Goal: Task Accomplishment & Management: Use online tool/utility

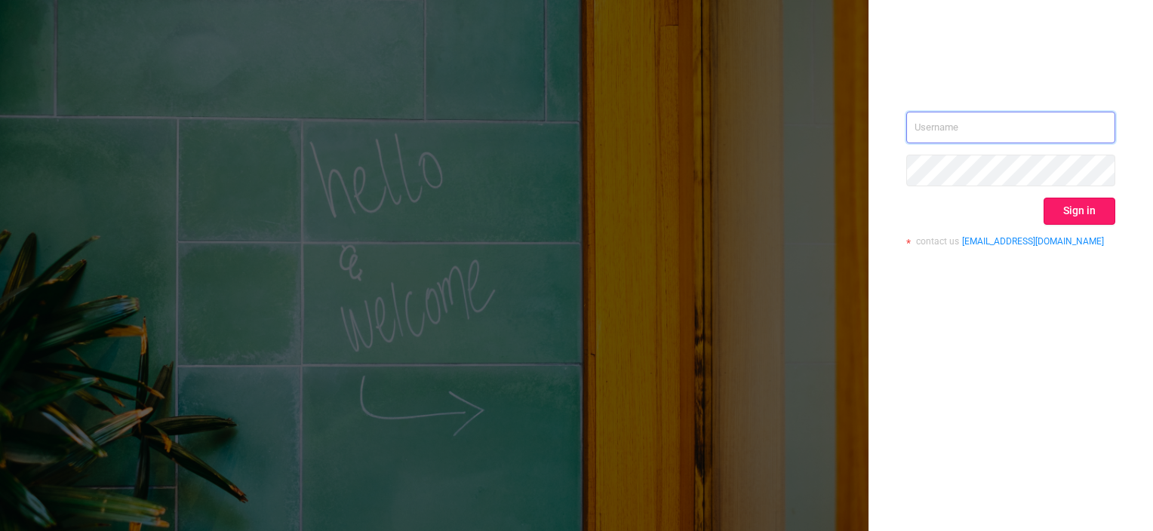
type input "[PERSON_NAME][EMAIL_ADDRESS][DOMAIN_NAME]"
click at [1071, 217] on button "Sign in" at bounding box center [1079, 211] width 72 height 27
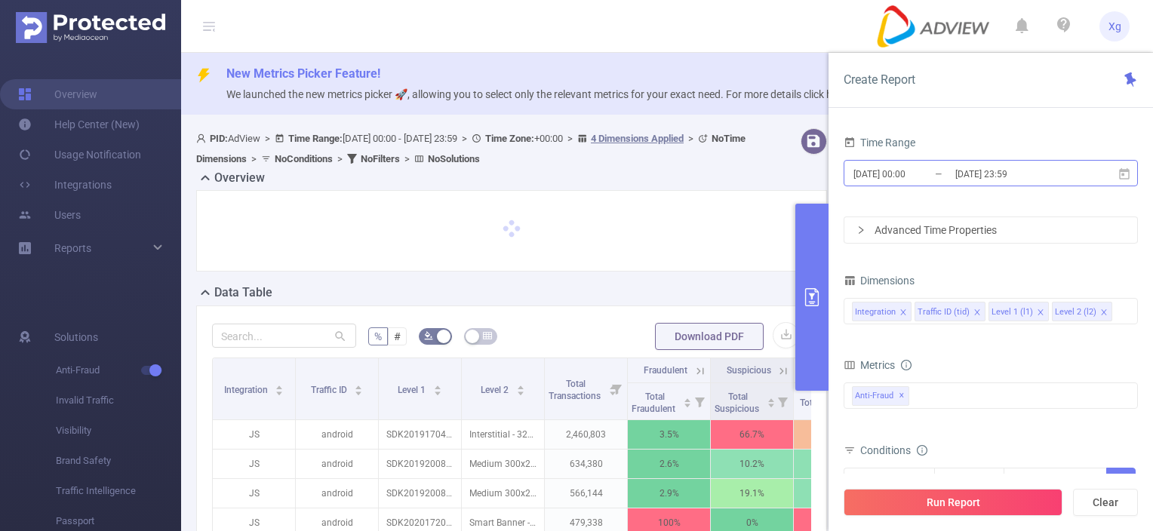
click at [1065, 181] on input "[DATE] 23:59" at bounding box center [1015, 174] width 122 height 20
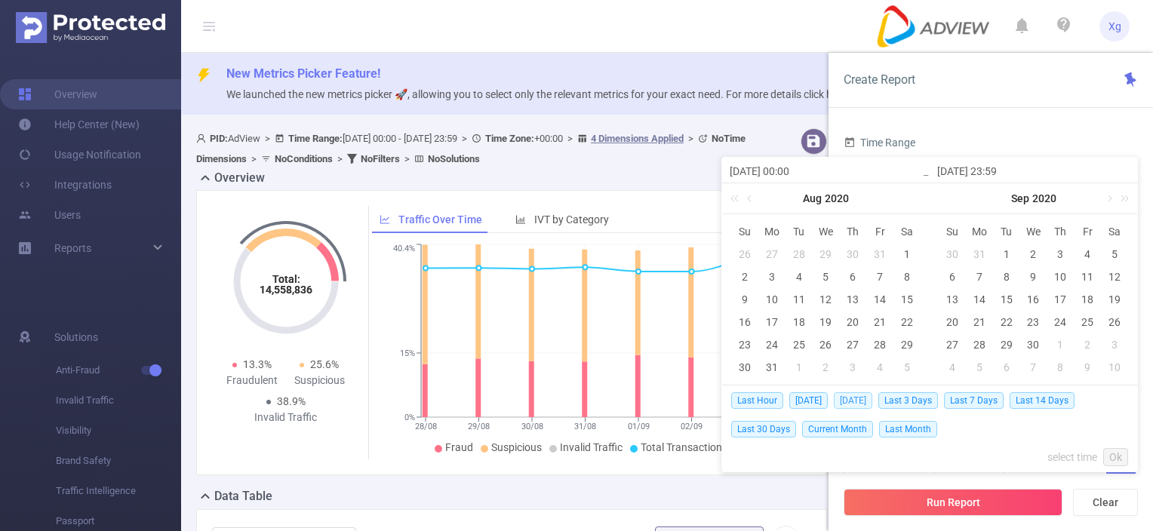
click at [865, 397] on span "[DATE]" at bounding box center [853, 400] width 38 height 17
type input "[DATE] 00:00"
type input "[DATE] 23:59"
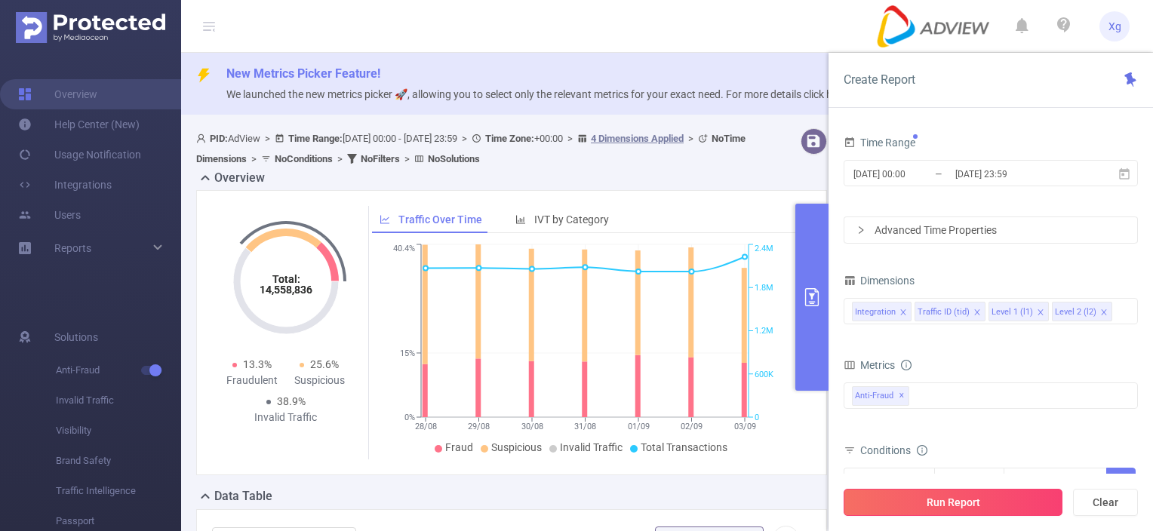
click at [969, 506] on button "Run Report" at bounding box center [952, 502] width 219 height 27
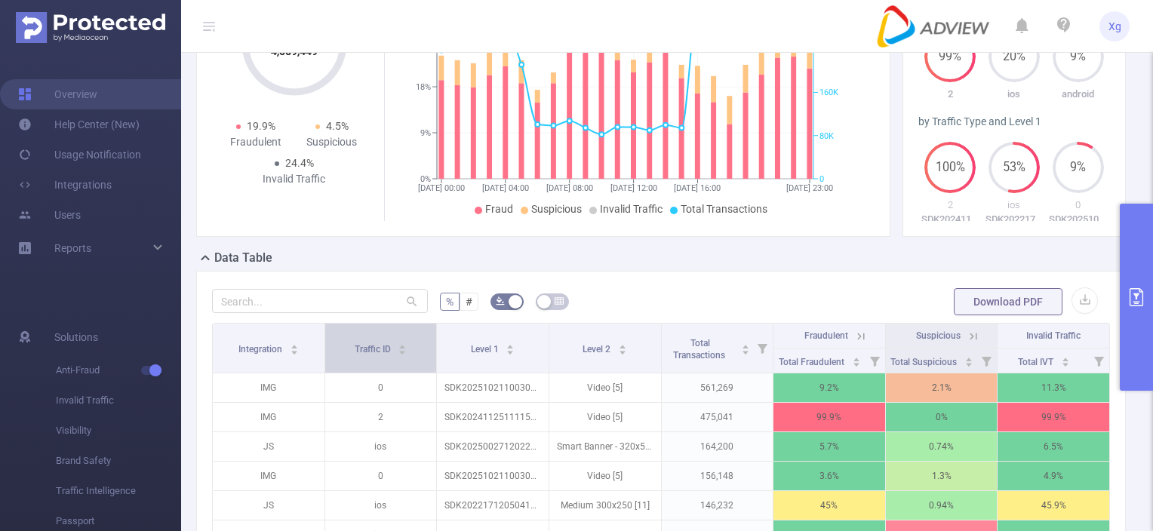
scroll to position [302, 0]
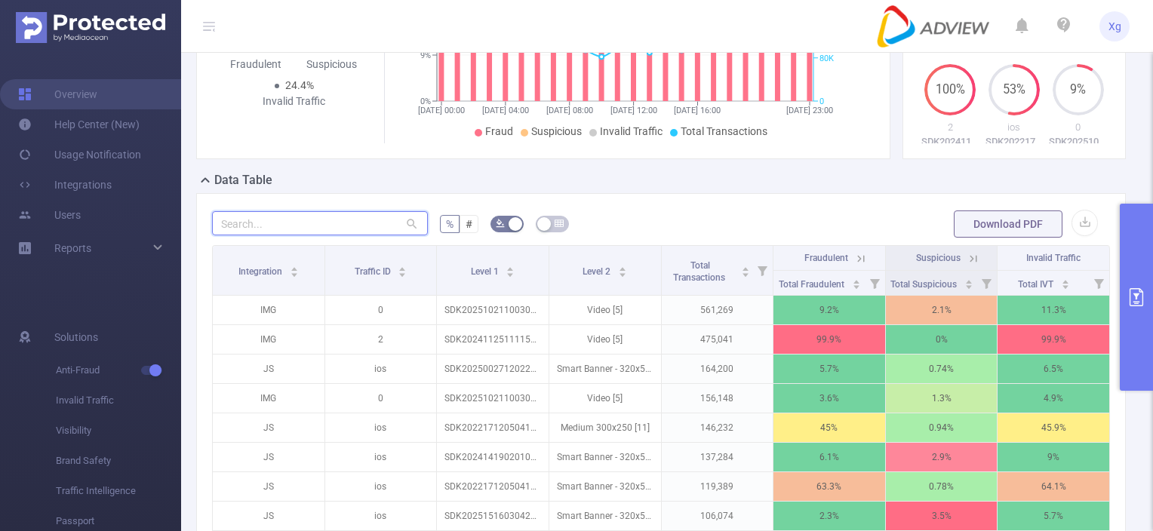
click at [326, 235] on input "text" at bounding box center [320, 223] width 216 height 24
paste input "sdk20251714050811oa516bl0jkmm3us"
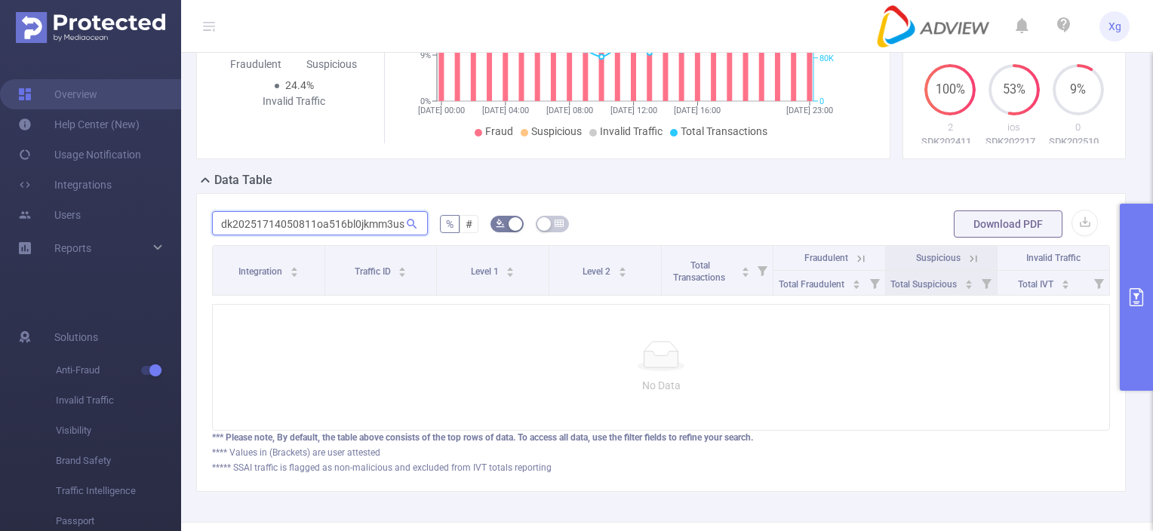
scroll to position [0, 0]
drag, startPoint x: 391, startPoint y: 237, endPoint x: 190, endPoint y: 229, distance: 200.9
click at [190, 229] on div "sdk20251714050811oa516bl0jkmm3us % # Download PDF Integration Traffic ID Level …" at bounding box center [661, 342] width 942 height 299
type input "sdk20251714050811oa516bl0jkmm3us"
